Goal: Transaction & Acquisition: Book appointment/travel/reservation

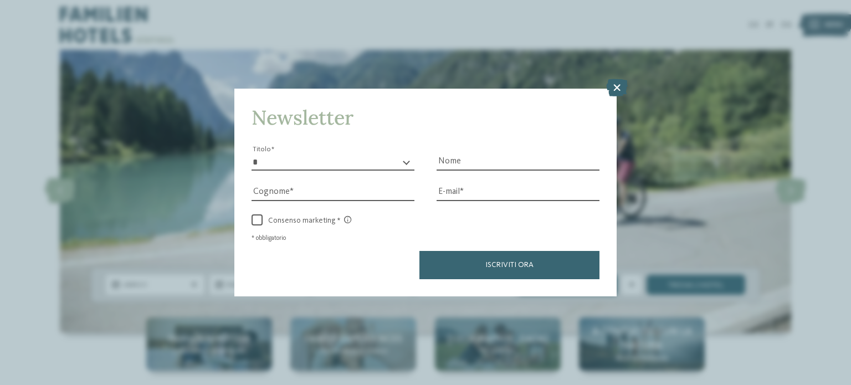
click at [331, 161] on select "* ****** ******* ******** ******" at bounding box center [333, 162] width 163 height 17
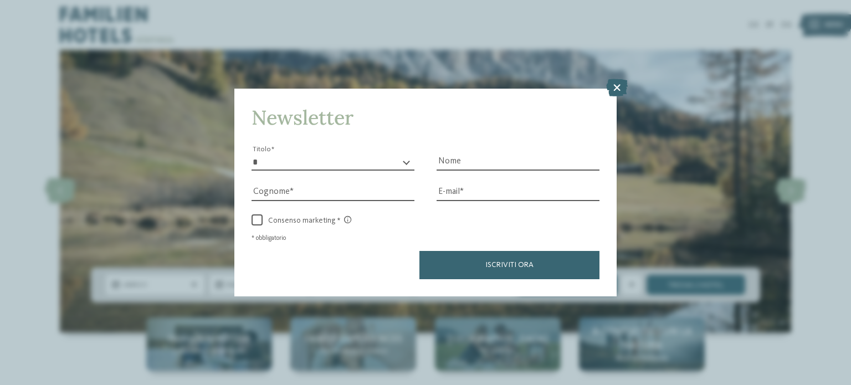
select select "*"
click at [252, 154] on select "* ****** ******* ******** ******" at bounding box center [333, 162] width 163 height 17
click at [468, 160] on input "Nome" at bounding box center [518, 162] width 163 height 17
type input "******"
type input "*********"
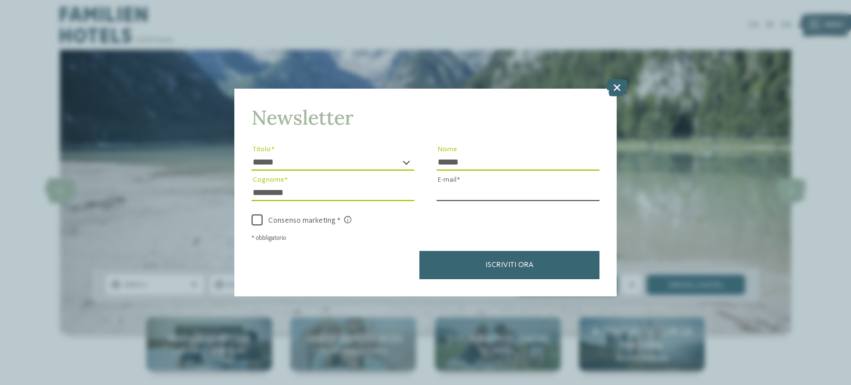
paste input "**********"
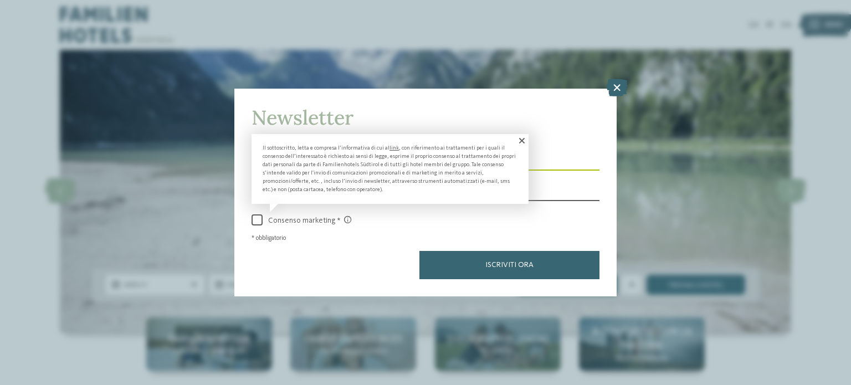
type input "**********"
click at [255, 219] on span at bounding box center [257, 219] width 11 height 11
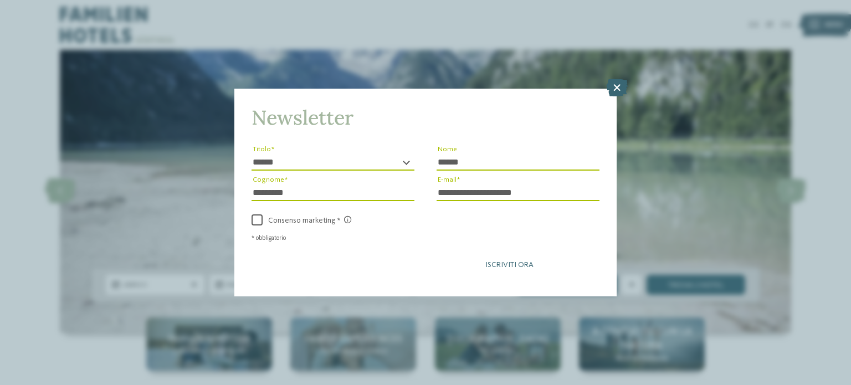
click at [503, 260] on button "Iscriviti ora" at bounding box center [509, 265] width 180 height 28
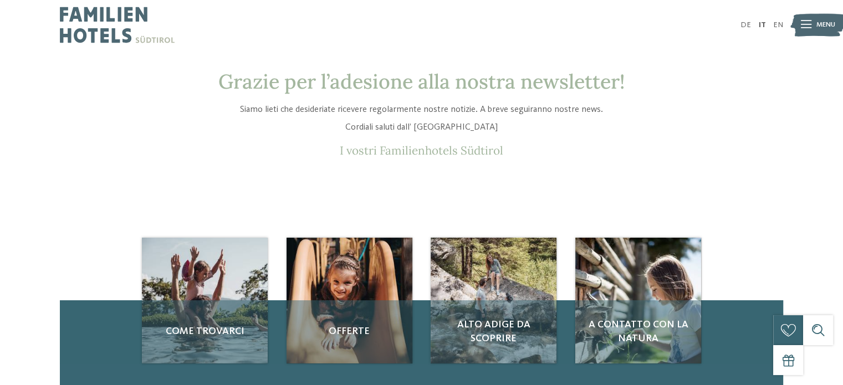
click at [809, 24] on icon at bounding box center [806, 25] width 11 height 8
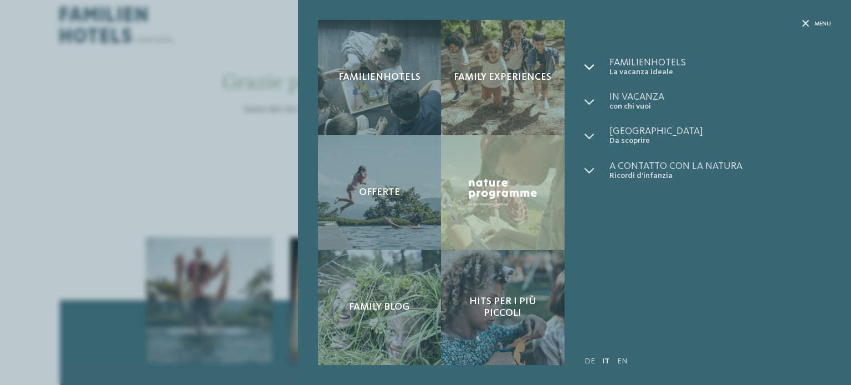
click at [592, 64] on icon at bounding box center [590, 67] width 10 height 10
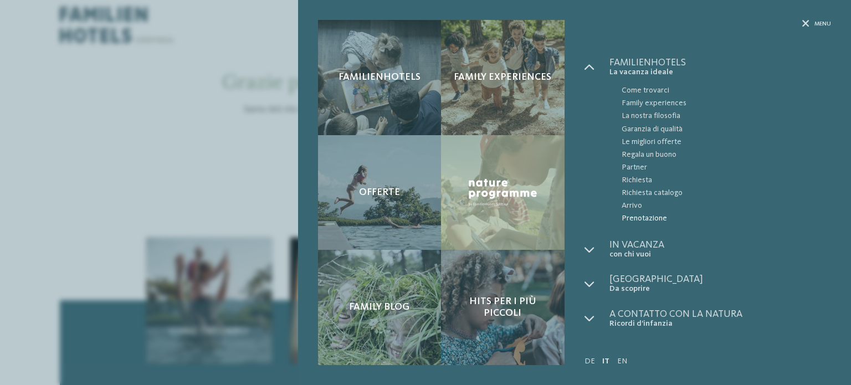
click at [637, 218] on span "Prenotazione" at bounding box center [726, 218] width 209 height 13
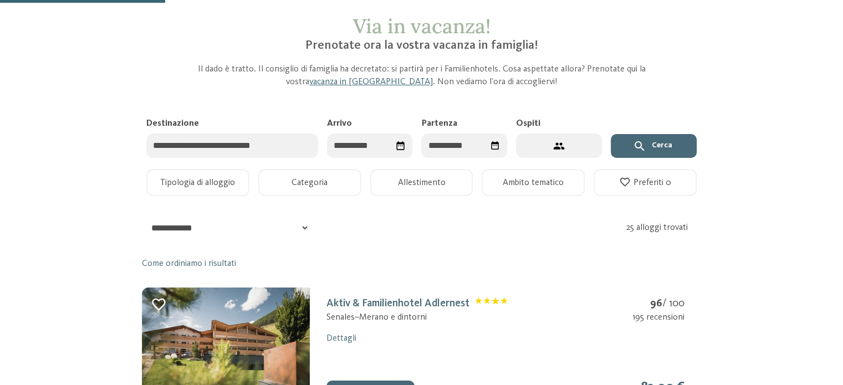
click at [196, 148] on input "Destinazione" at bounding box center [232, 146] width 172 height 25
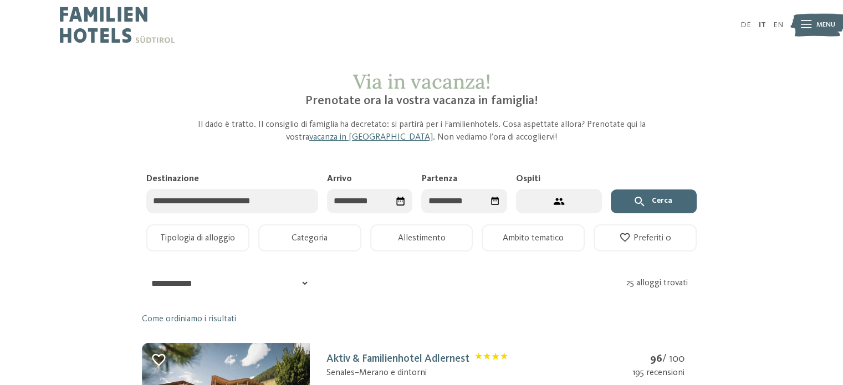
click at [230, 206] on input "Destinazione" at bounding box center [232, 201] width 172 height 25
click at [343, 204] on input "Arrivo" at bounding box center [370, 201] width 86 height 25
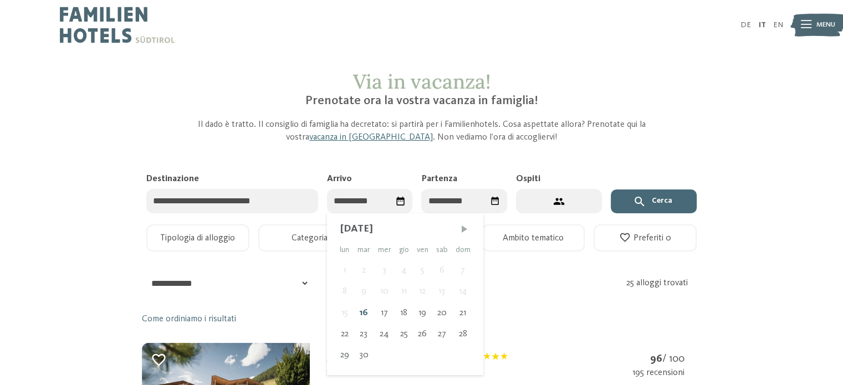
click at [459, 228] on span "Mese successivo" at bounding box center [464, 228] width 11 height 11
click at [460, 228] on span "Mese successivo" at bounding box center [465, 228] width 11 height 11
click at [464, 232] on span "Mese successivo" at bounding box center [465, 228] width 11 height 11
click at [362, 358] on div "30" at bounding box center [364, 355] width 21 height 21
type input "**********"
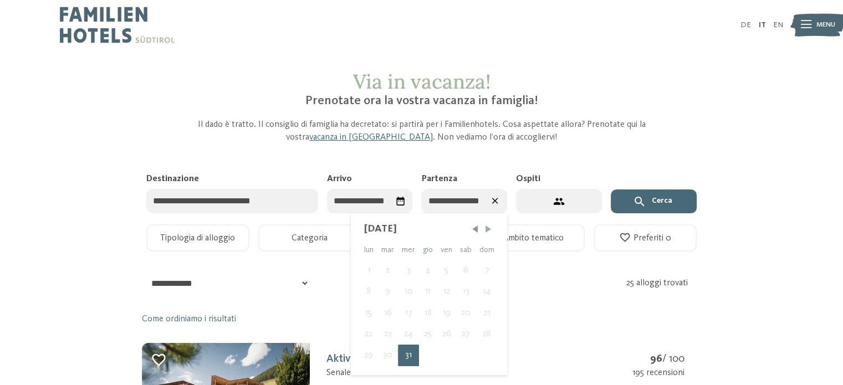
click at [490, 230] on span "Mese successivo" at bounding box center [488, 228] width 11 height 11
click at [444, 272] on div "2" at bounding box center [446, 270] width 19 height 21
type input "**********"
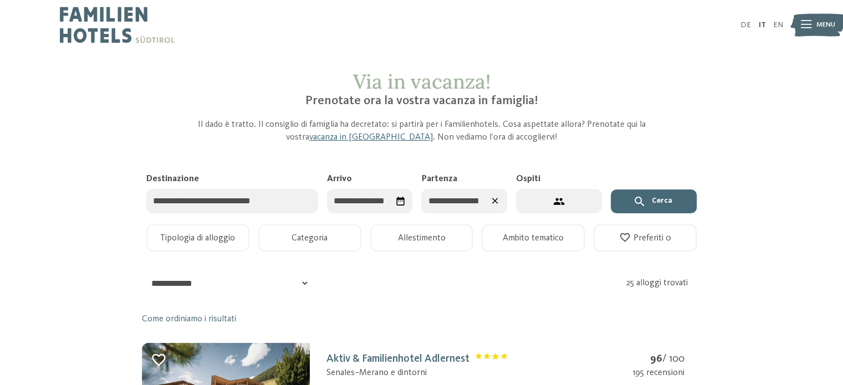
click at [566, 204] on button "2 ospiti – 1 camera" at bounding box center [559, 201] width 86 height 25
select select "*"
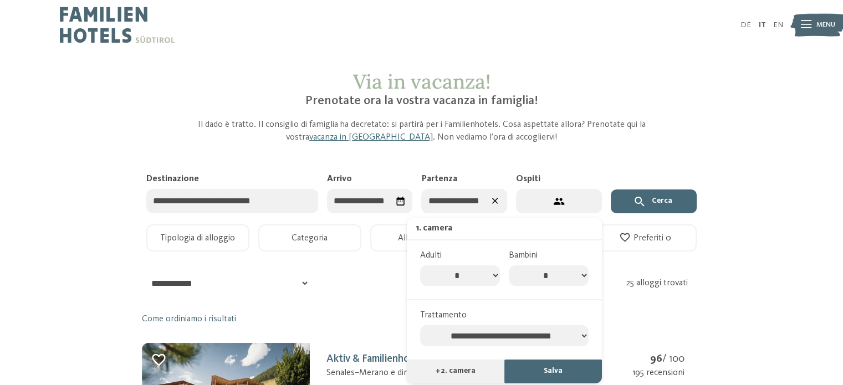
click at [580, 274] on select "* * * * * * * *" at bounding box center [549, 275] width 80 height 21
select select "*"
click at [509, 265] on select "* * * * * * * *" at bounding box center [549, 275] width 80 height 21
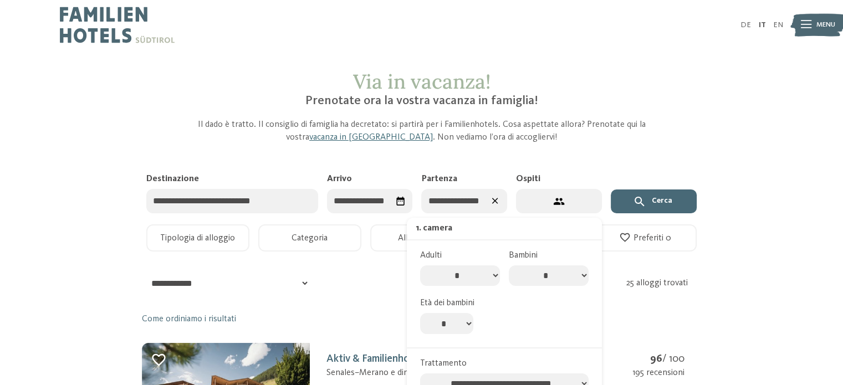
drag, startPoint x: 456, startPoint y: 321, endPoint x: 459, endPoint y: 315, distance: 6.2
click at [456, 321] on select "* * * * * * * * * * ** ** ** ** ** ** ** **" at bounding box center [446, 323] width 53 height 21
select select "*"
click at [420, 313] on select "* * * * * * * * * * ** ** ** ** ** ** ** **" at bounding box center [446, 323] width 53 height 21
click at [652, 197] on button "Cerca" at bounding box center [654, 201] width 86 height 24
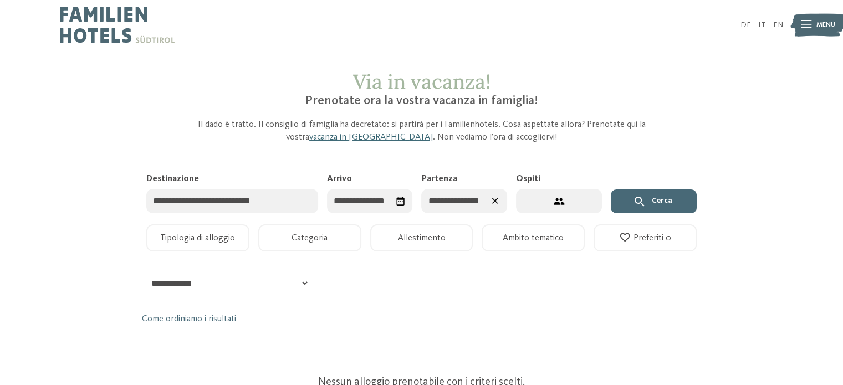
scroll to position [111, 0]
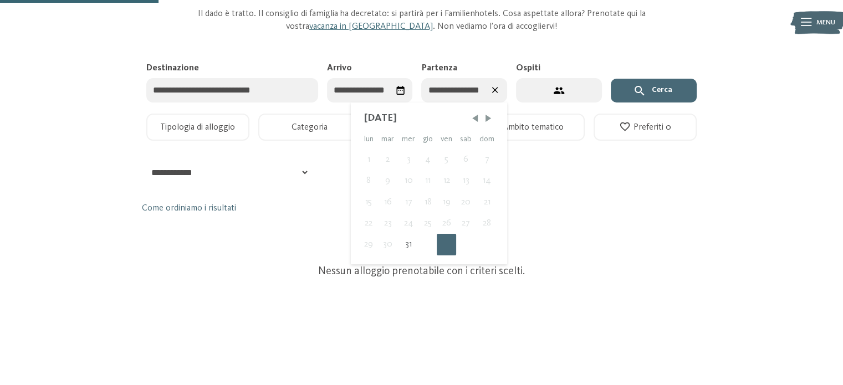
click at [470, 84] on input "**********" at bounding box center [464, 90] width 86 height 25
click at [491, 120] on span "Mese successivo" at bounding box center [488, 117] width 11 height 11
click at [463, 162] on div "3" at bounding box center [465, 159] width 19 height 21
click at [665, 91] on button "Cerca" at bounding box center [654, 91] width 86 height 24
click at [459, 95] on input "**********" at bounding box center [464, 90] width 86 height 25
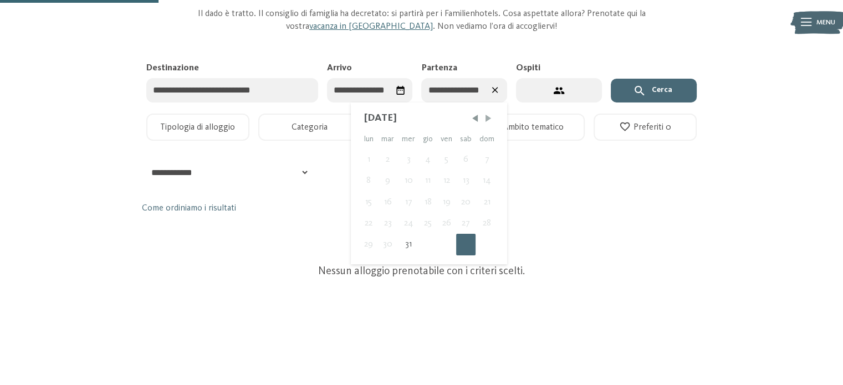
click at [491, 122] on span "Mese successivo" at bounding box center [488, 117] width 11 height 11
click at [491, 162] on div "4" at bounding box center [486, 159] width 23 height 21
type input "**********"
click at [660, 90] on button "Cerca" at bounding box center [654, 91] width 86 height 24
click at [372, 94] on input "**********" at bounding box center [370, 90] width 86 height 25
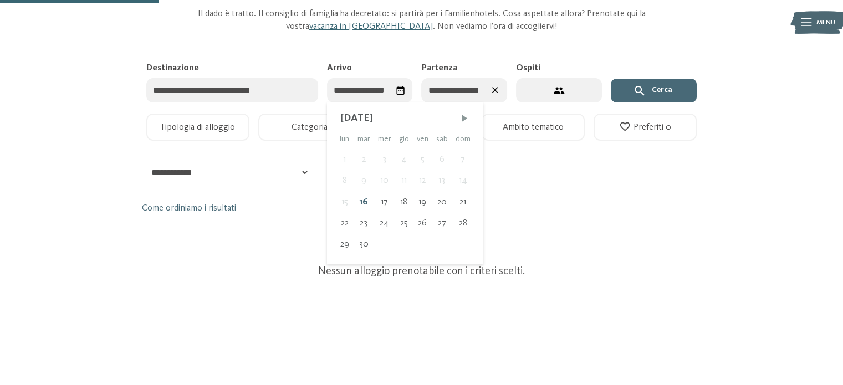
click at [454, 122] on div "settembre 2025" at bounding box center [405, 118] width 130 height 14
click at [461, 118] on span "Mese successivo" at bounding box center [464, 117] width 11 height 11
click at [461, 118] on span "Mese successivo" at bounding box center [465, 117] width 11 height 11
click at [344, 248] on div "29" at bounding box center [345, 244] width 18 height 21
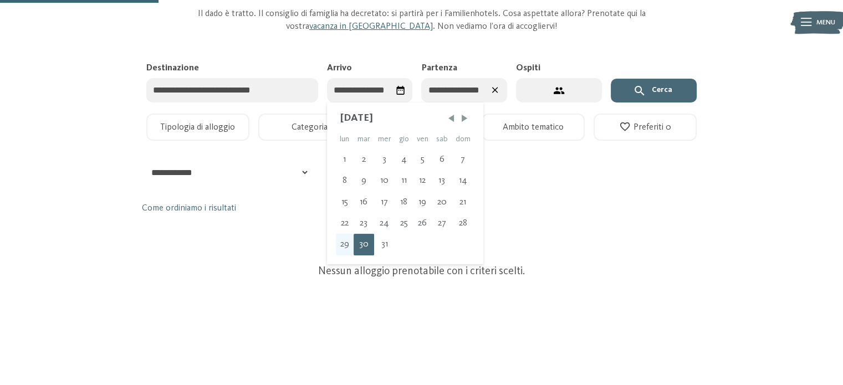
type input "**********"
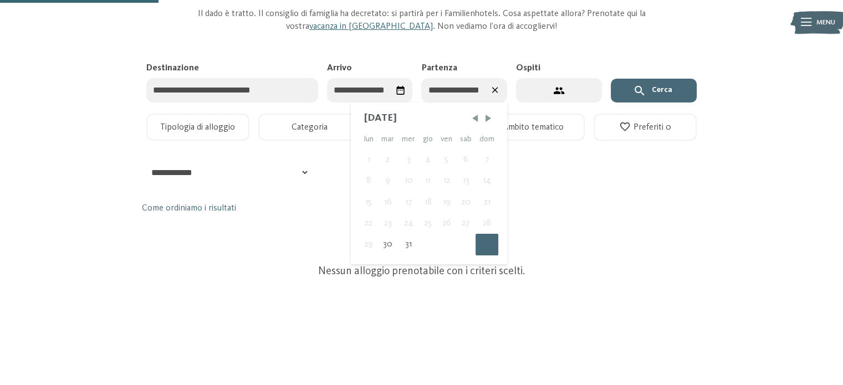
click at [674, 91] on button "Cerca" at bounding box center [654, 91] width 86 height 24
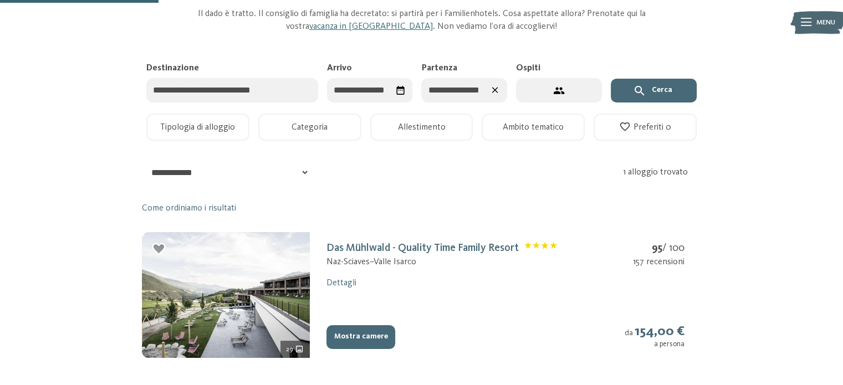
scroll to position [166, 0]
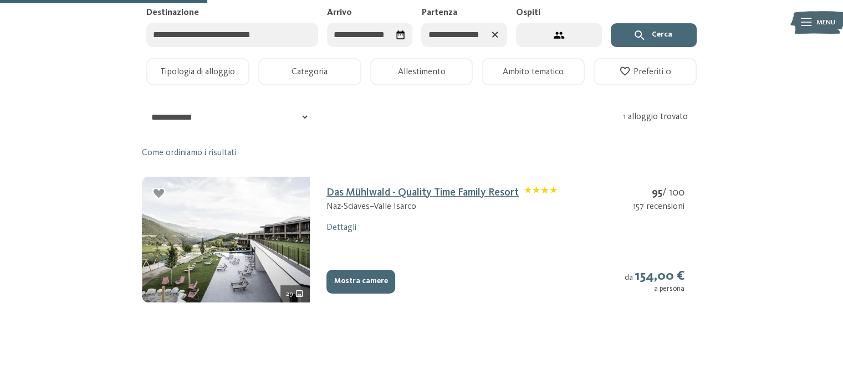
click at [467, 193] on link "Das Mühlwald - Quality Time Family Resort" at bounding box center [441, 192] width 230 height 11
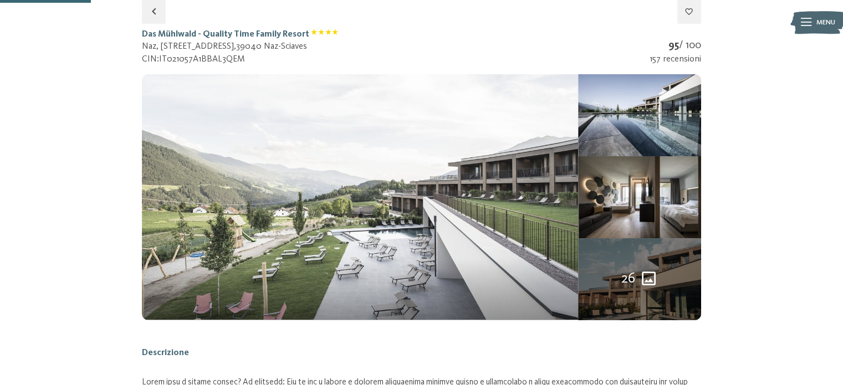
select select "*"
select select "**********"
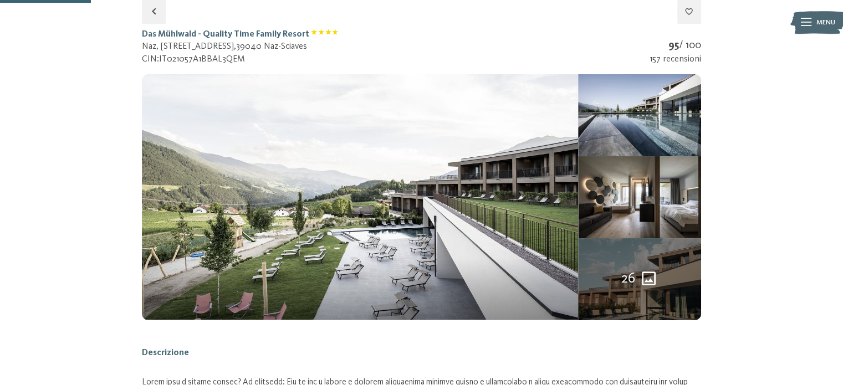
click at [635, 279] on div "26" at bounding box center [639, 279] width 37 height 20
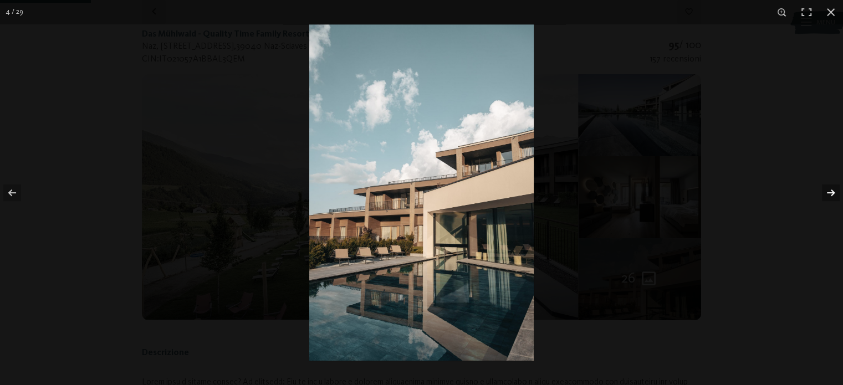
click at [828, 193] on button "button" at bounding box center [823, 192] width 39 height 55
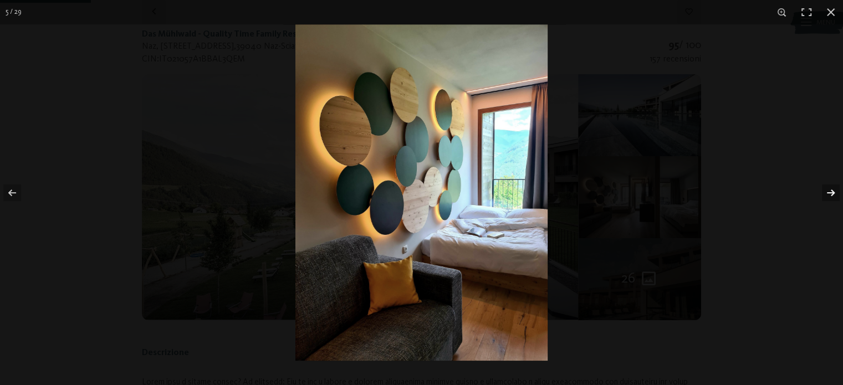
click at [828, 193] on button "button" at bounding box center [823, 192] width 39 height 55
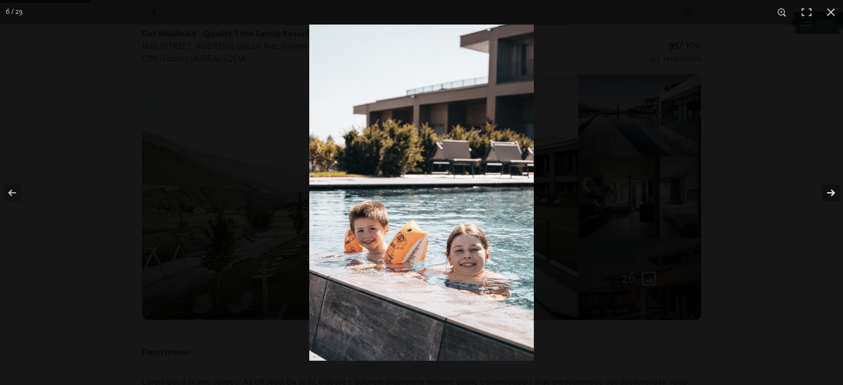
click at [828, 193] on button "button" at bounding box center [823, 192] width 39 height 55
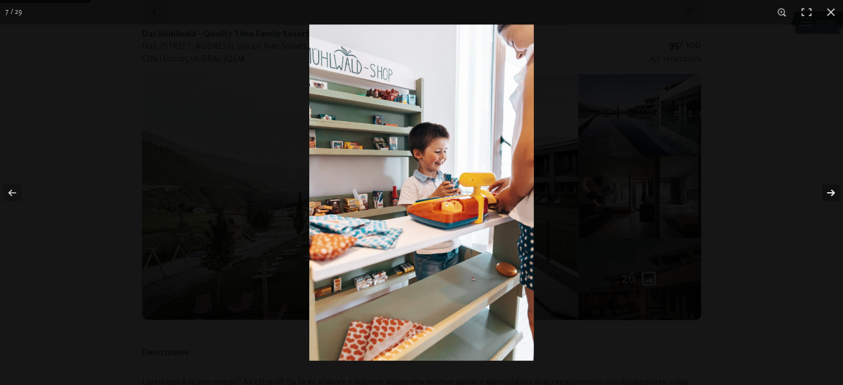
click at [828, 193] on button "button" at bounding box center [823, 192] width 39 height 55
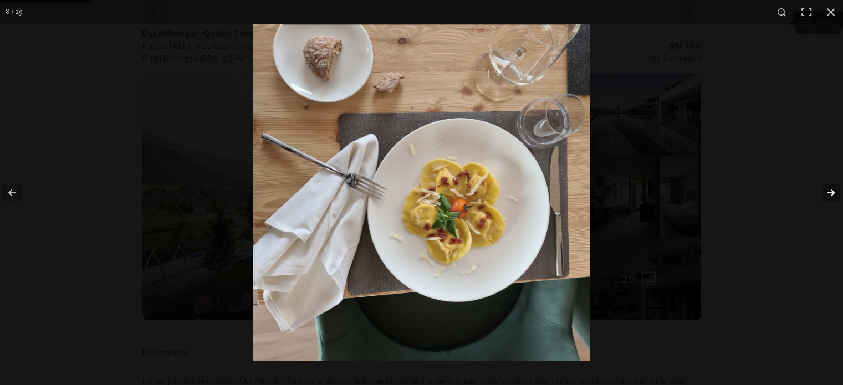
click at [828, 193] on button "button" at bounding box center [823, 192] width 39 height 55
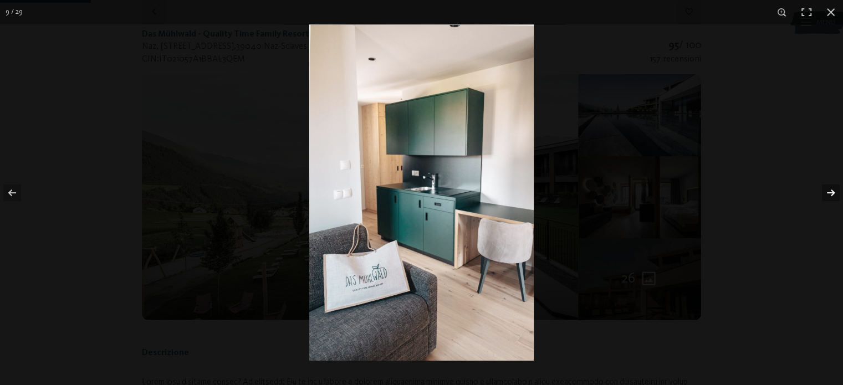
click at [828, 193] on button "button" at bounding box center [823, 192] width 39 height 55
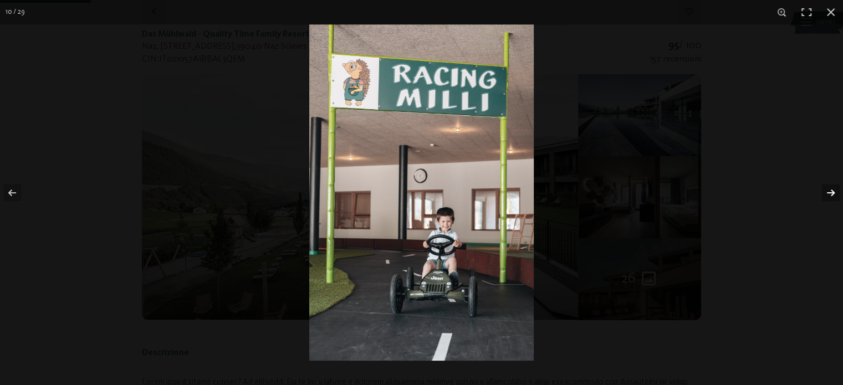
click at [828, 193] on button "button" at bounding box center [823, 192] width 39 height 55
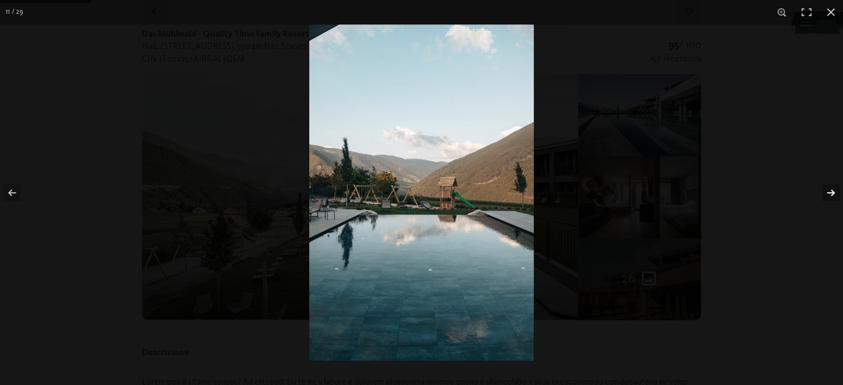
click at [828, 193] on button "button" at bounding box center [823, 192] width 39 height 55
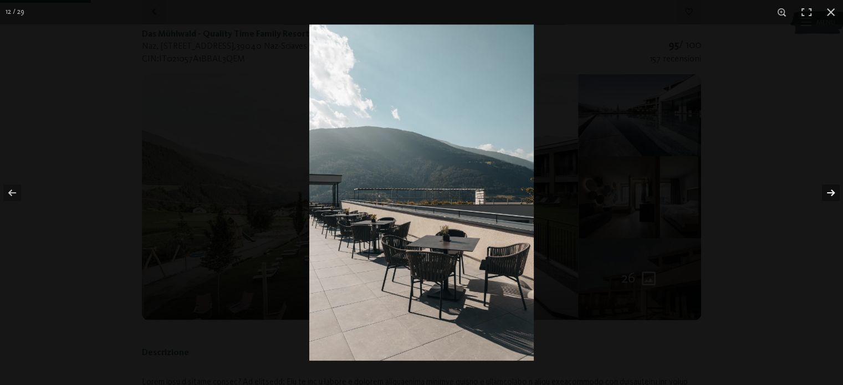
click at [828, 193] on button "button" at bounding box center [823, 192] width 39 height 55
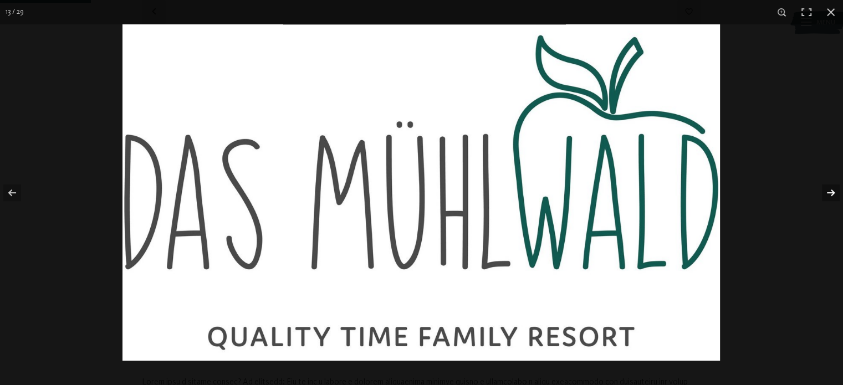
click at [828, 193] on button "button" at bounding box center [823, 192] width 39 height 55
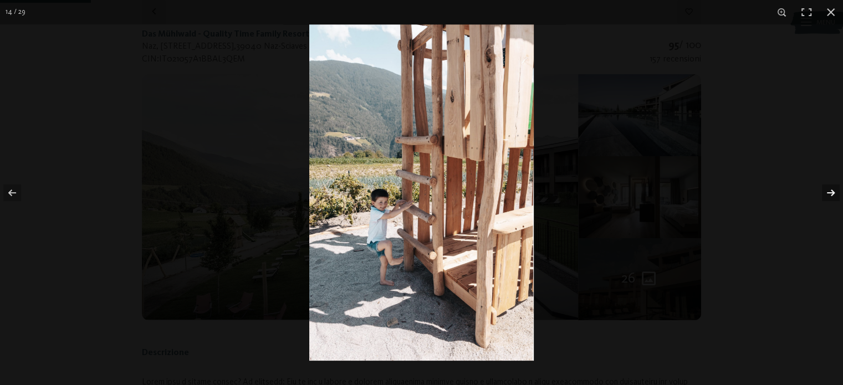
click at [828, 193] on button "button" at bounding box center [823, 192] width 39 height 55
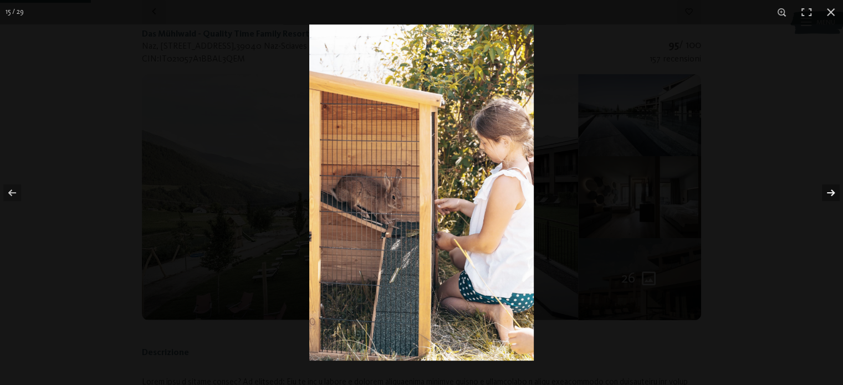
click at [828, 193] on button "button" at bounding box center [823, 192] width 39 height 55
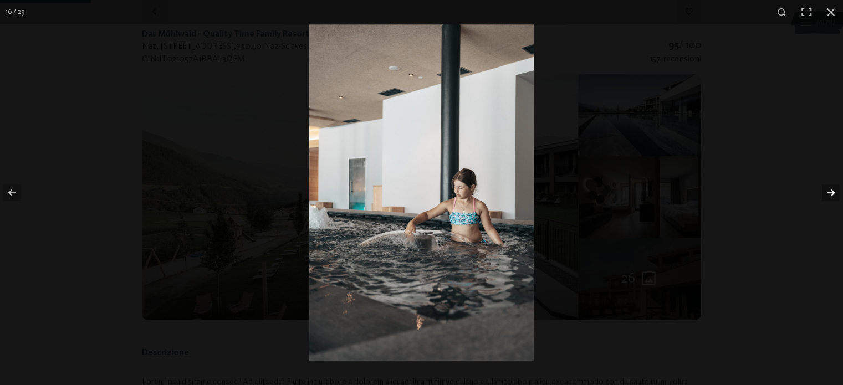
click at [828, 193] on button "button" at bounding box center [823, 192] width 39 height 55
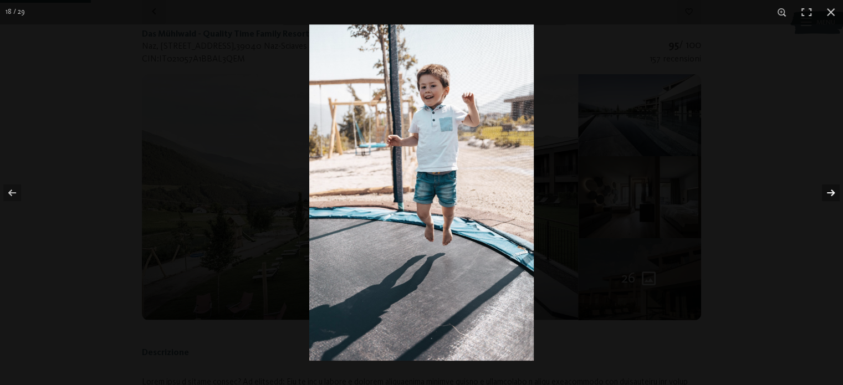
click at [828, 193] on button "button" at bounding box center [823, 192] width 39 height 55
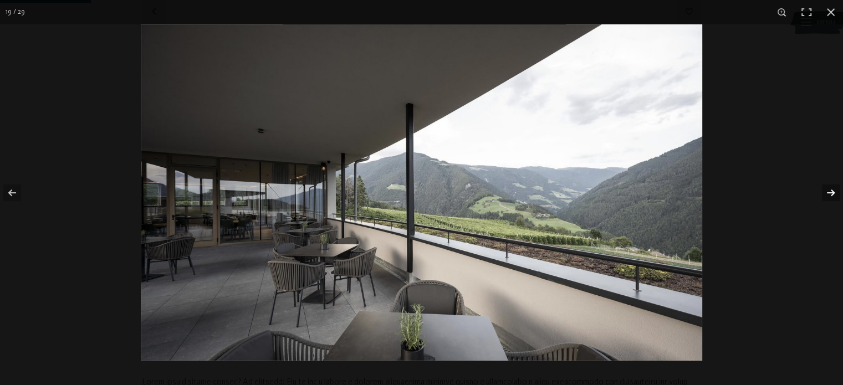
click at [828, 193] on button "button" at bounding box center [823, 192] width 39 height 55
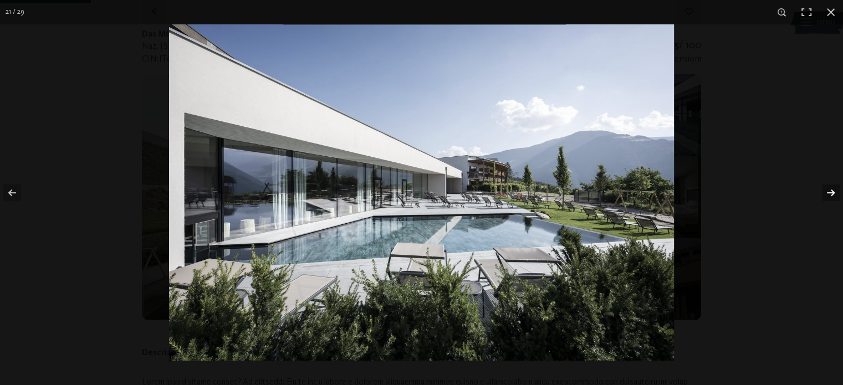
click at [828, 193] on button "button" at bounding box center [823, 192] width 39 height 55
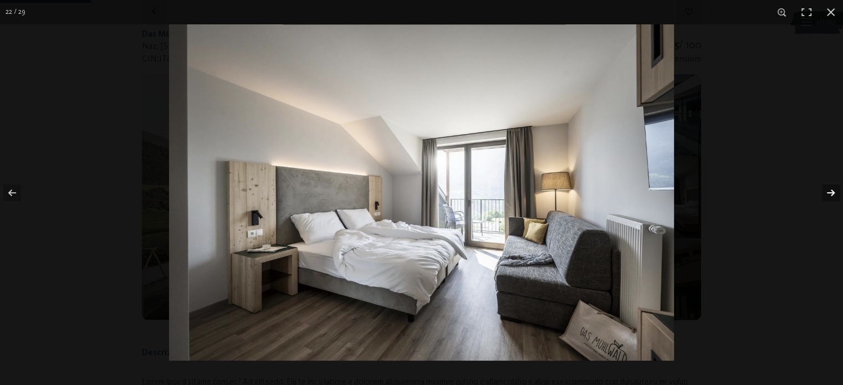
click at [828, 193] on button "button" at bounding box center [823, 192] width 39 height 55
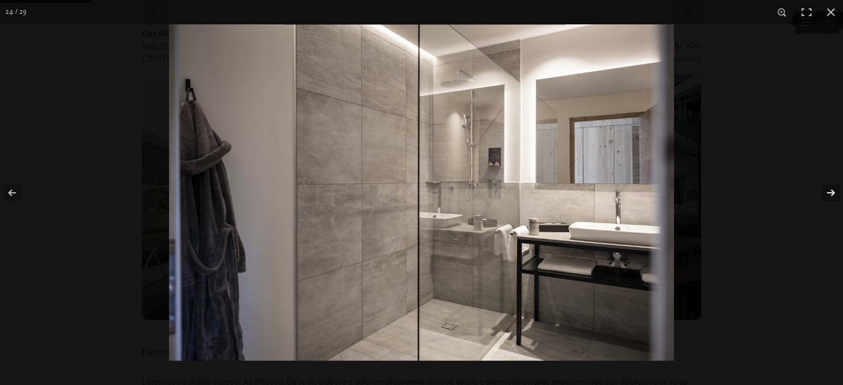
click at [828, 193] on button "button" at bounding box center [823, 192] width 39 height 55
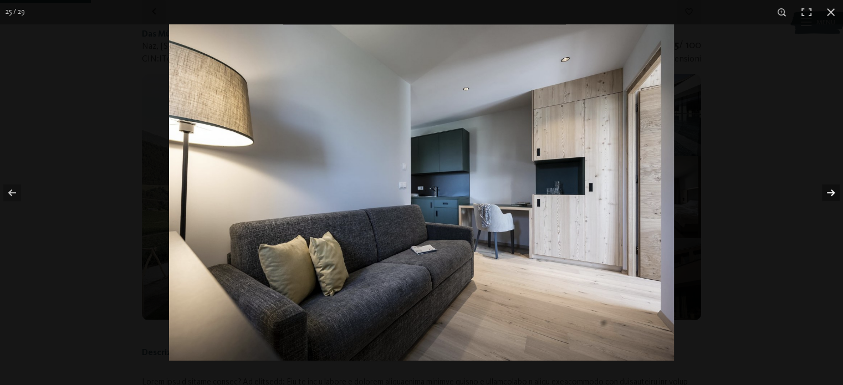
click at [828, 193] on button "button" at bounding box center [823, 192] width 39 height 55
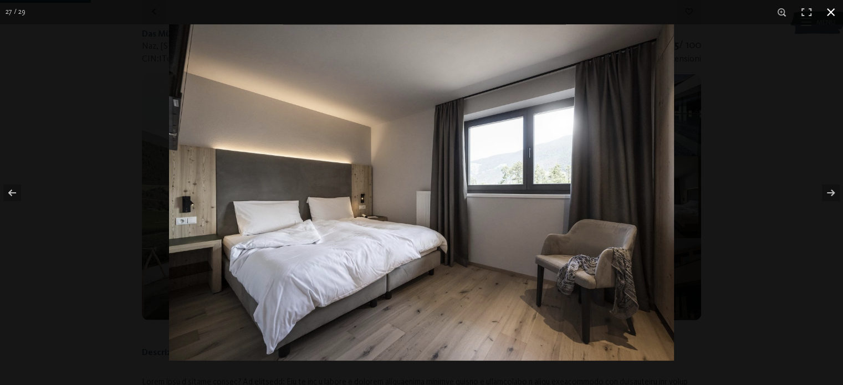
click at [835, 13] on button "button" at bounding box center [830, 12] width 24 height 24
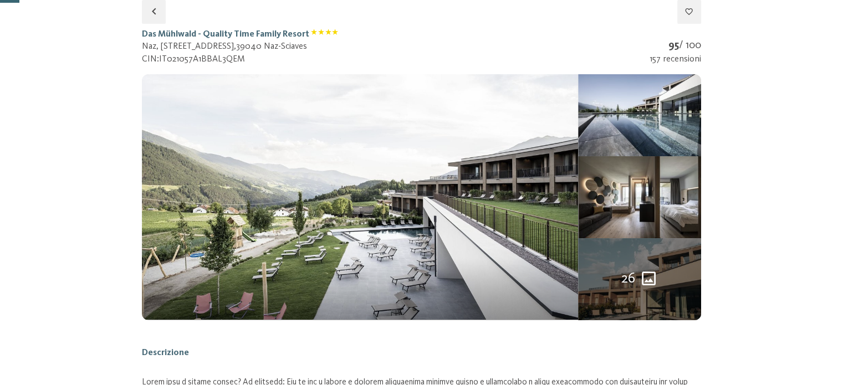
scroll to position [0, 0]
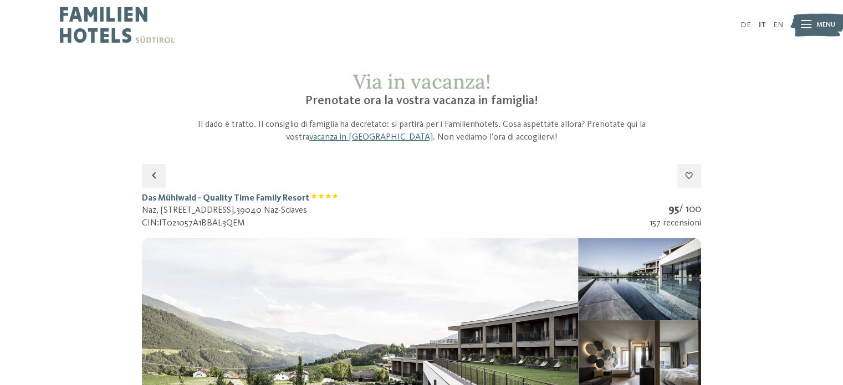
click at [155, 172] on icon "button" at bounding box center [153, 175] width 13 height 13
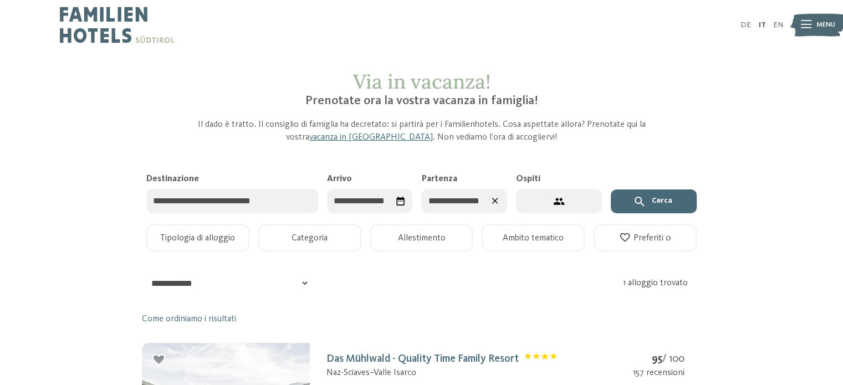
click at [441, 204] on input "**********" at bounding box center [464, 201] width 86 height 25
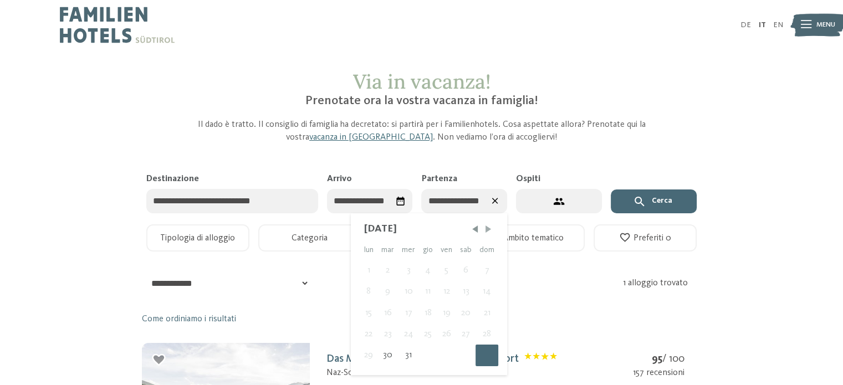
click at [488, 228] on span "Mese successivo" at bounding box center [488, 228] width 11 height 11
click at [366, 292] on div "5" at bounding box center [369, 291] width 18 height 21
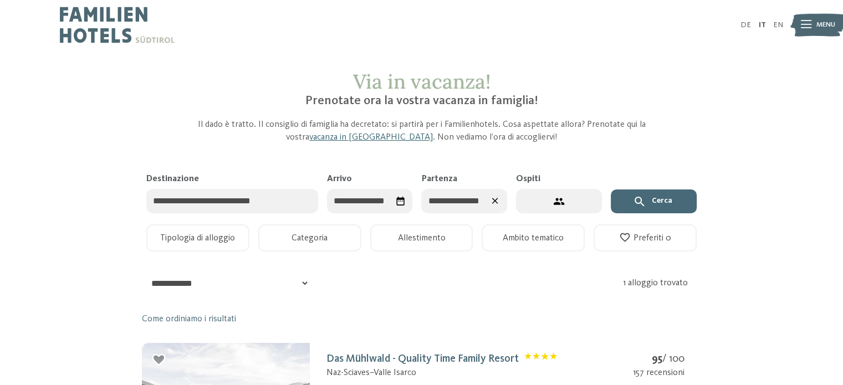
drag, startPoint x: 637, startPoint y: 198, endPoint x: 628, endPoint y: 198, distance: 8.9
click at [636, 198] on icon "submit" at bounding box center [638, 201] width 9 height 9
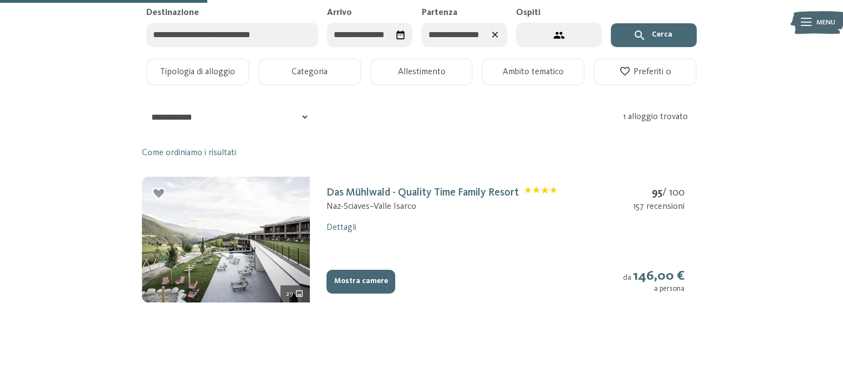
scroll to position [111, 0]
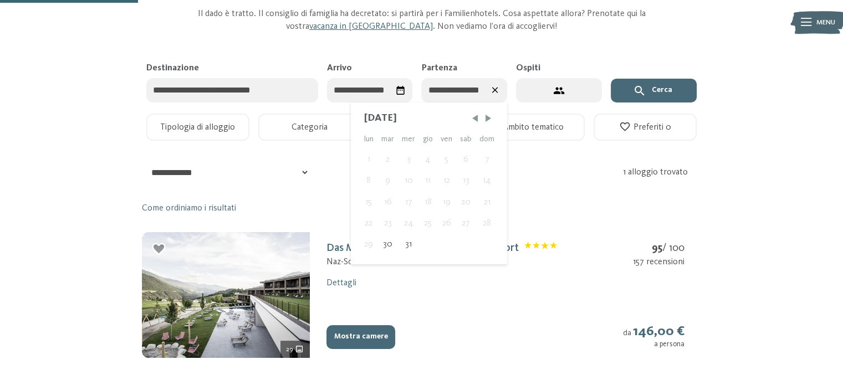
click at [464, 94] on input "**********" at bounding box center [464, 90] width 86 height 25
click at [477, 115] on span "Mese precedente" at bounding box center [474, 117] width 11 height 11
click at [489, 117] on span "Mese successivo" at bounding box center [488, 117] width 11 height 11
click at [490, 116] on span "Mese successivo" at bounding box center [488, 117] width 11 height 11
click at [488, 160] on div "4" at bounding box center [486, 159] width 23 height 21
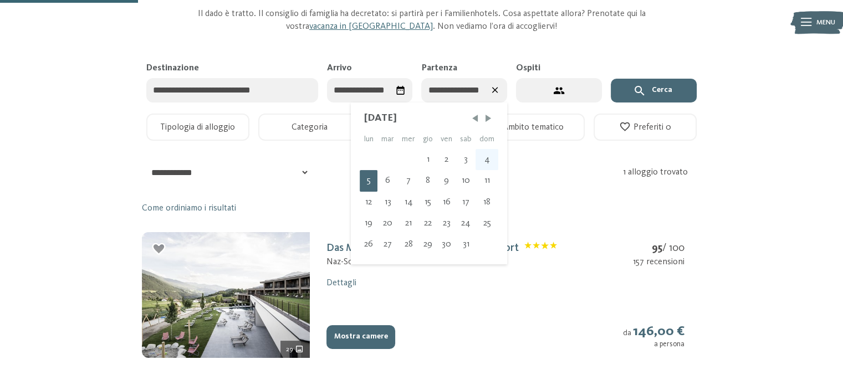
type input "**********"
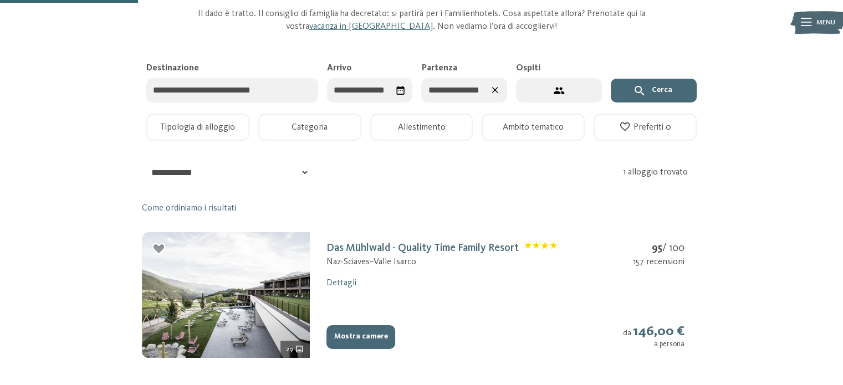
click at [645, 91] on icon "submit" at bounding box center [639, 90] width 13 height 13
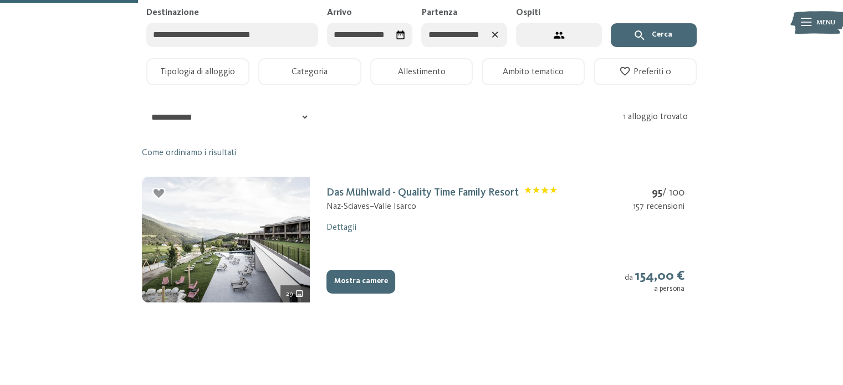
scroll to position [277, 0]
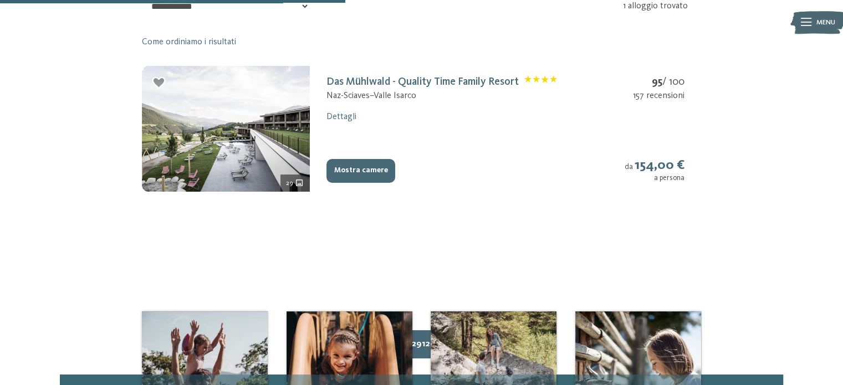
click at [354, 171] on button "Mostra camere" at bounding box center [360, 171] width 69 height 24
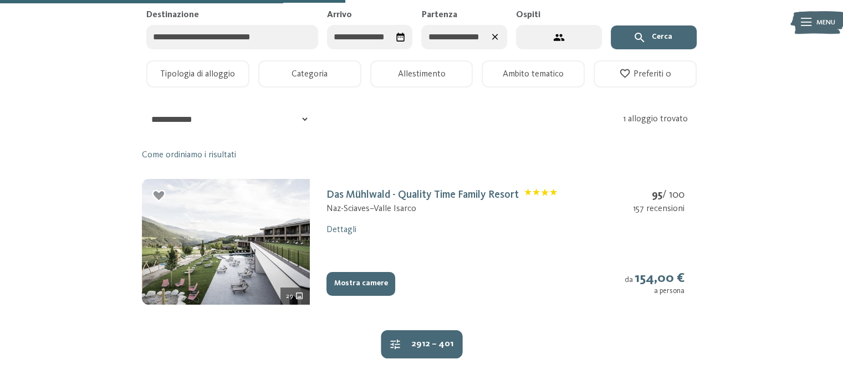
select select "*"
select select "**********"
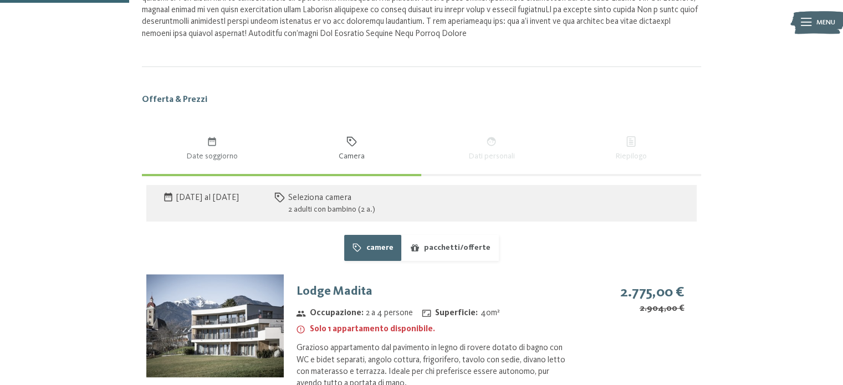
scroll to position [718, 0]
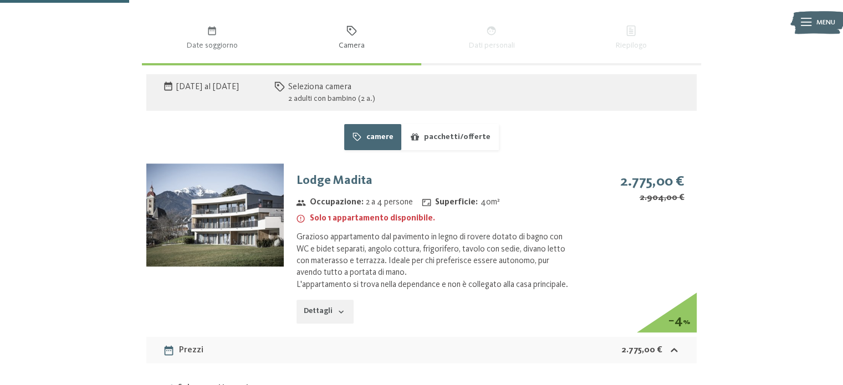
click at [222, 209] on img at bounding box center [214, 214] width 137 height 103
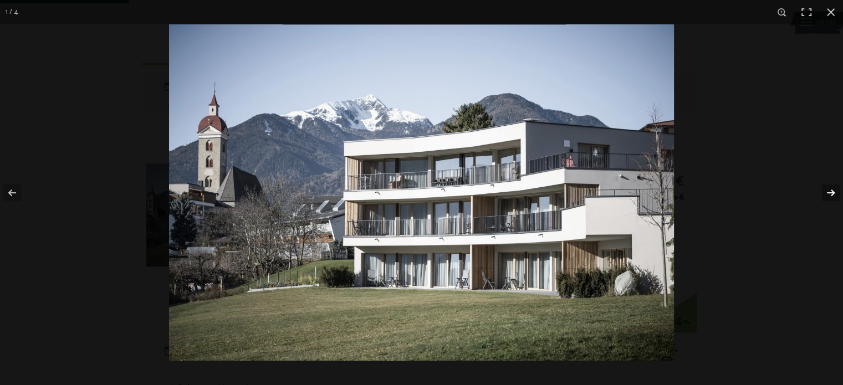
click at [829, 189] on button "button" at bounding box center [823, 192] width 39 height 55
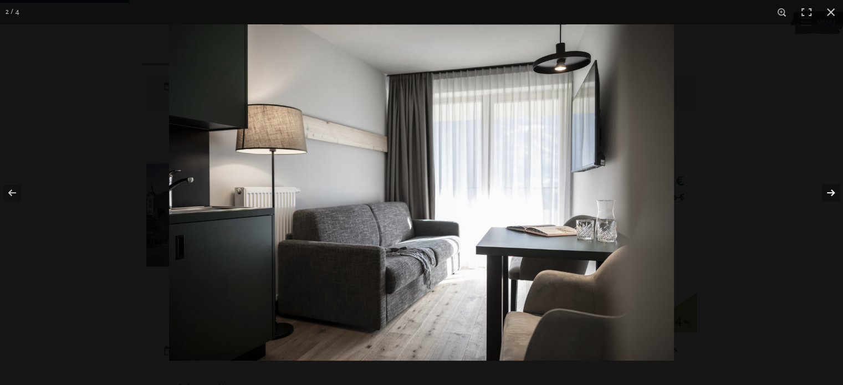
click at [826, 189] on button "button" at bounding box center [823, 192] width 39 height 55
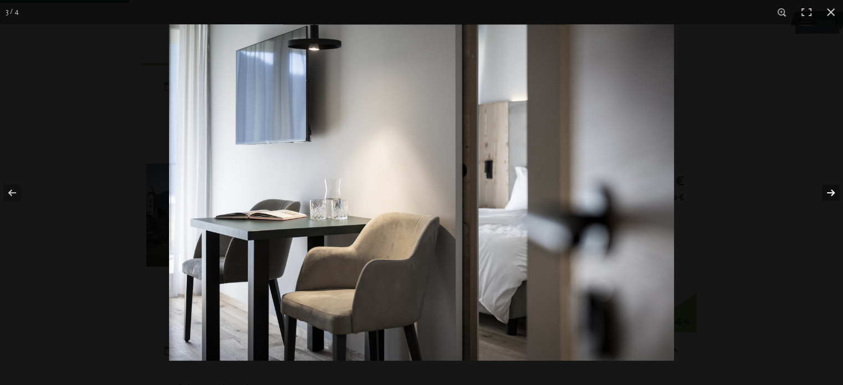
click at [824, 190] on button "button" at bounding box center [823, 192] width 39 height 55
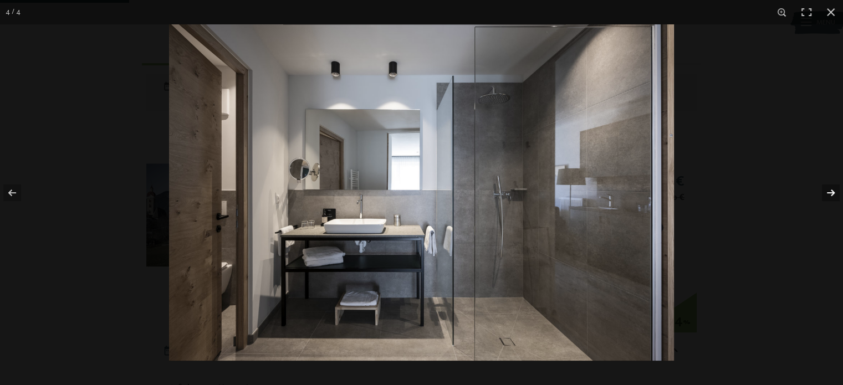
click at [824, 190] on button "button" at bounding box center [823, 192] width 39 height 55
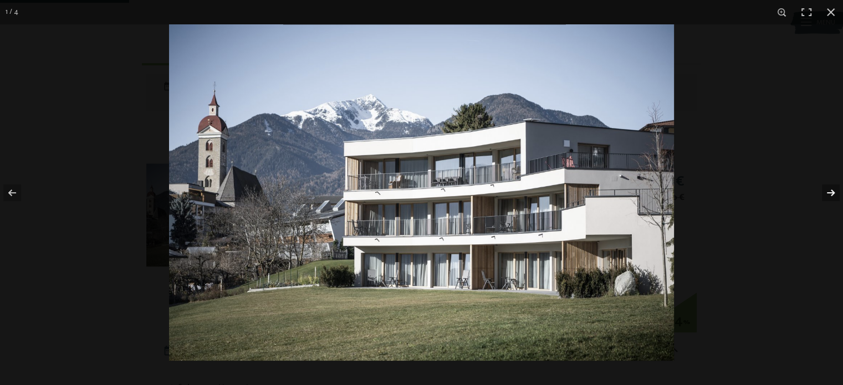
click at [824, 190] on button "button" at bounding box center [823, 192] width 39 height 55
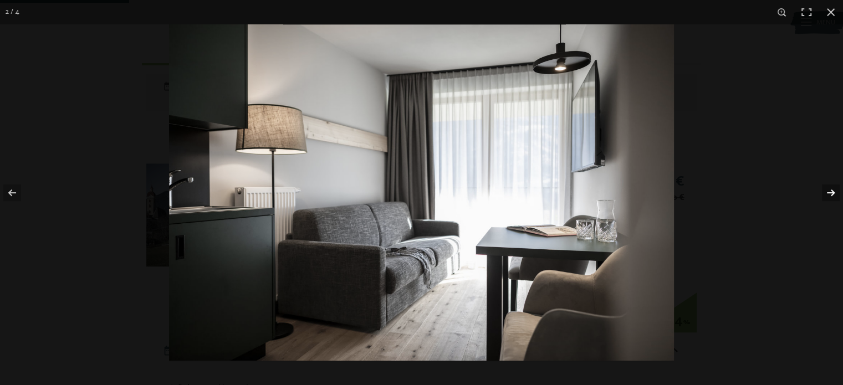
click at [824, 190] on button "button" at bounding box center [823, 192] width 39 height 55
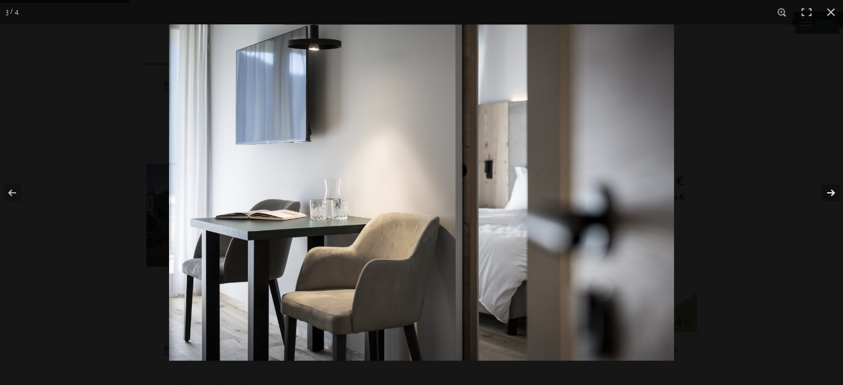
click at [824, 190] on button "button" at bounding box center [823, 192] width 39 height 55
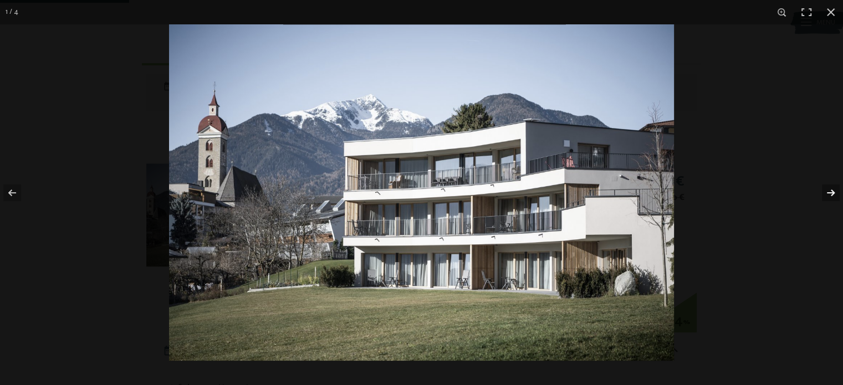
click at [824, 190] on button "button" at bounding box center [823, 192] width 39 height 55
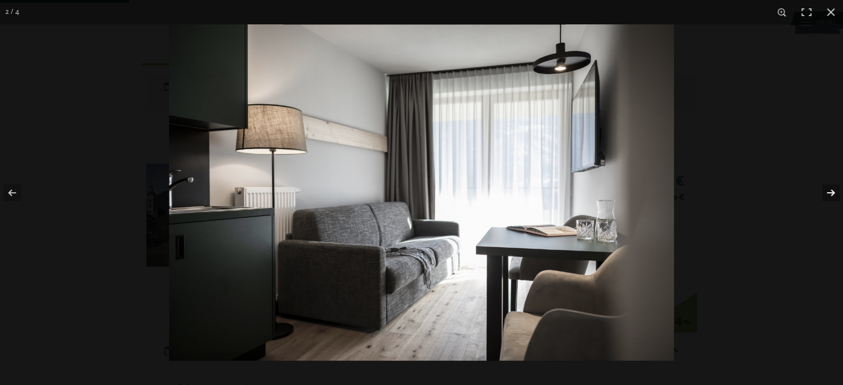
click at [824, 190] on button "button" at bounding box center [823, 192] width 39 height 55
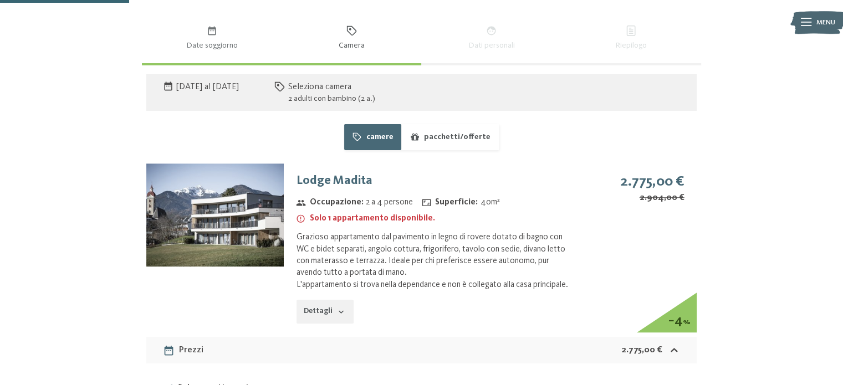
click at [0, 0] on button "button" at bounding box center [0, 0] width 0 height 0
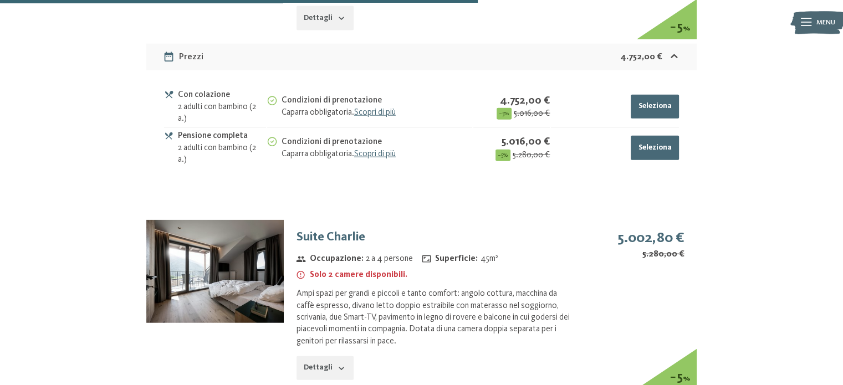
scroll to position [2934, 0]
